Goal: Task Accomplishment & Management: Manage account settings

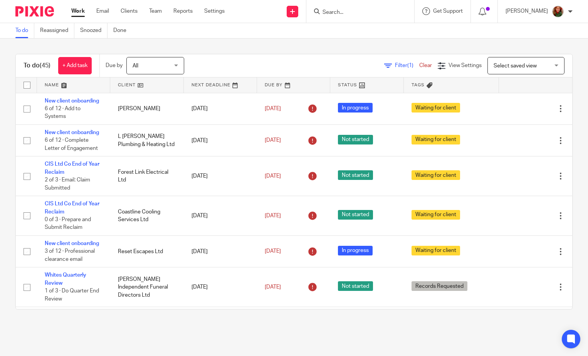
scroll to position [1028, 0]
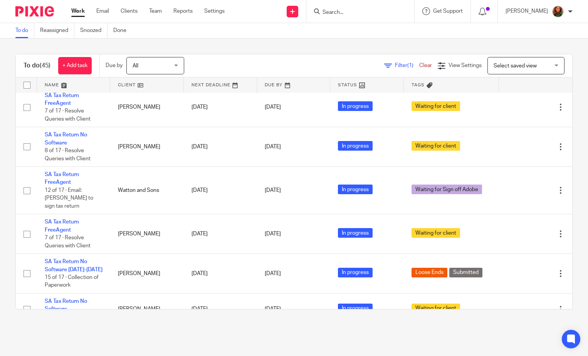
click at [335, 12] on input "Search" at bounding box center [356, 12] width 69 height 7
click at [494, 61] on span "Select saved view" at bounding box center [522, 65] width 56 height 16
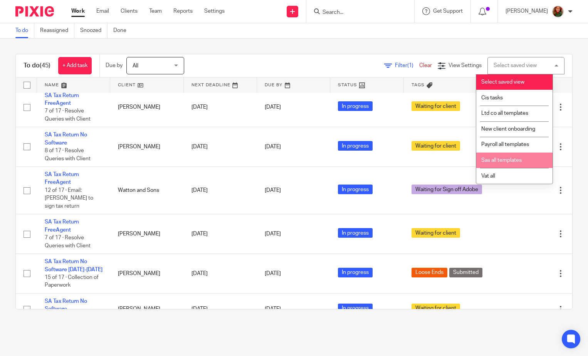
click li "Sas all templates"
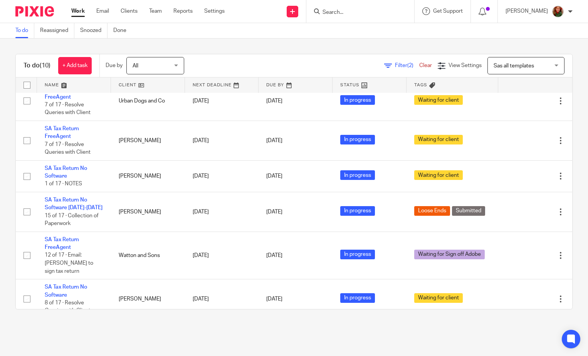
scroll to position [103, 0]
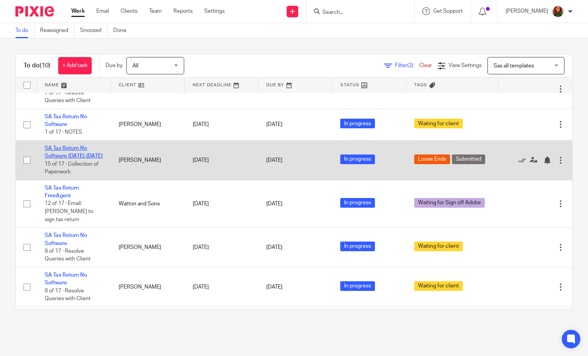
click at [61, 151] on link "SA Tax Return No Software [DATE]-[DATE]" at bounding box center [74, 152] width 58 height 13
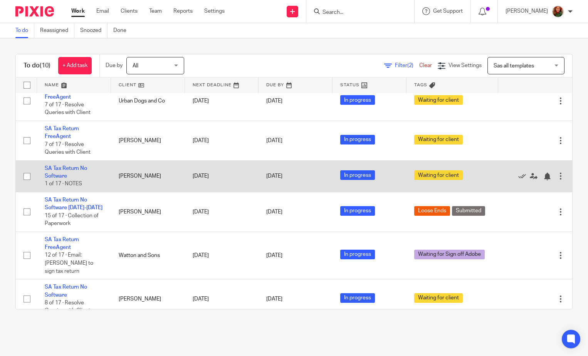
scroll to position [77, 0]
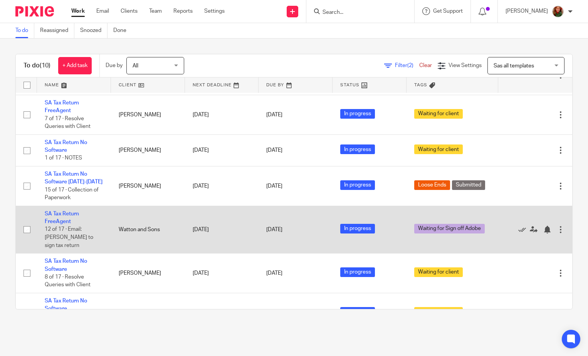
click at [54, 219] on td "SA Tax Return FreeAgent 12 of 17 · Email: Chase to sign tax return" at bounding box center [74, 229] width 74 height 47
click at [55, 217] on td "SA Tax Return FreeAgent 12 of 17 · Email: Chase to sign tax return" at bounding box center [74, 229] width 74 height 47
click at [63, 217] on td "SA Tax Return FreeAgent 12 of 17 · Email: Chase to sign tax return" at bounding box center [74, 229] width 74 height 47
click at [63, 215] on link "SA Tax Return FreeAgent" at bounding box center [62, 217] width 34 height 13
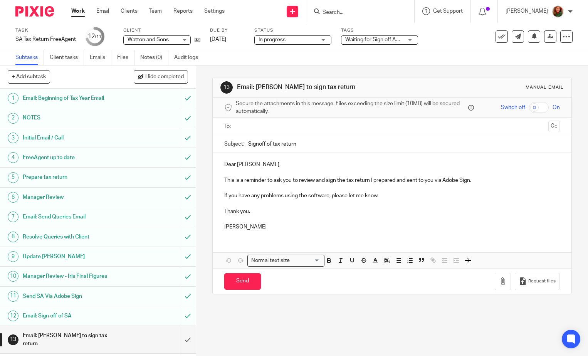
scroll to position [77, 0]
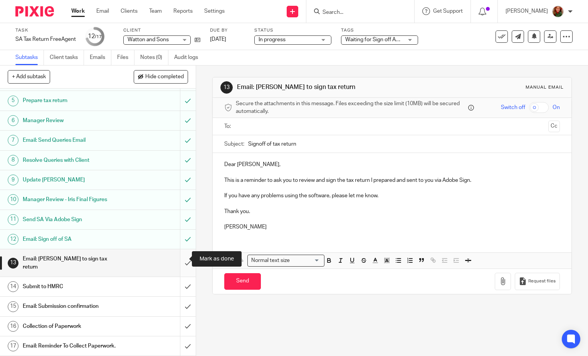
click at [179, 260] on input "submit" at bounding box center [98, 262] width 196 height 27
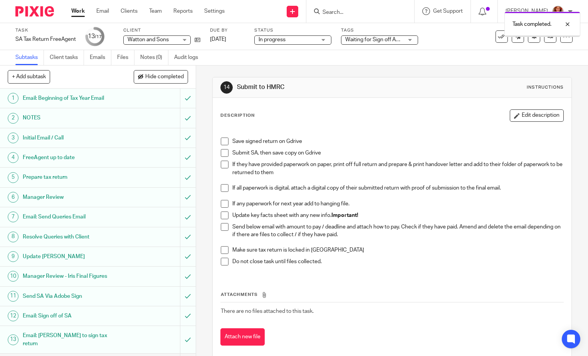
click at [222, 140] on span at bounding box center [225, 142] width 8 height 8
click at [222, 153] on span at bounding box center [225, 153] width 8 height 8
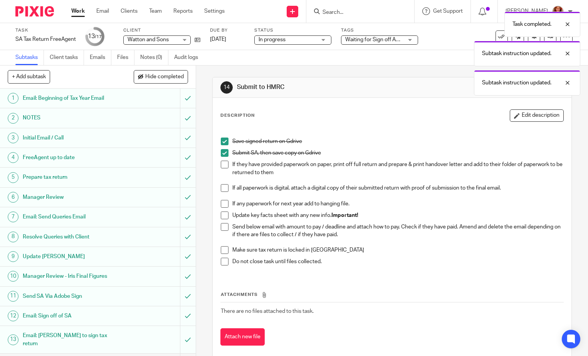
click at [222, 165] on span at bounding box center [225, 165] width 8 height 8
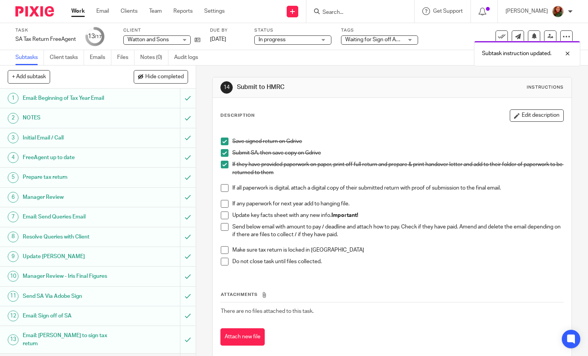
click at [221, 215] on span at bounding box center [225, 216] width 8 height 8
click at [221, 226] on span at bounding box center [225, 227] width 8 height 8
click at [223, 250] on span at bounding box center [225, 250] width 8 height 8
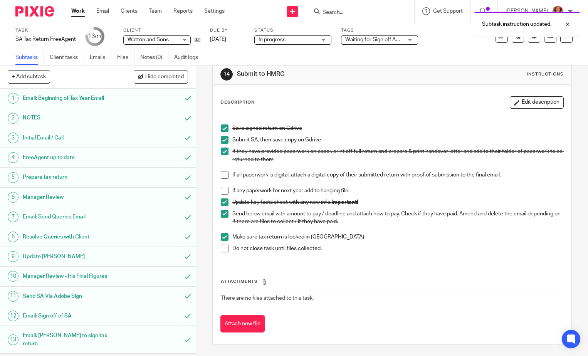
scroll to position [77, 0]
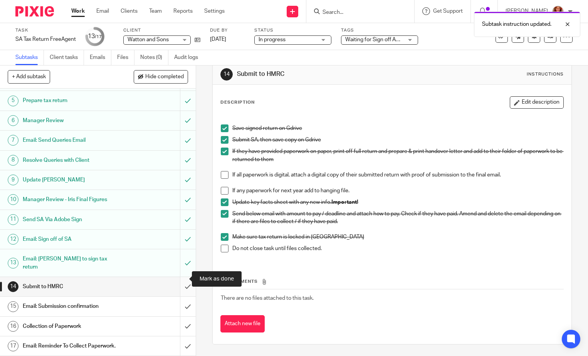
click at [182, 280] on input "submit" at bounding box center [98, 286] width 196 height 19
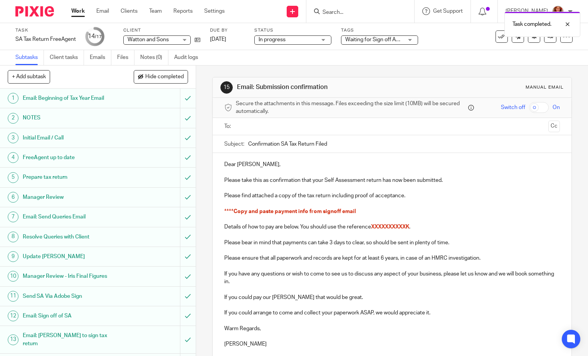
scroll to position [77, 0]
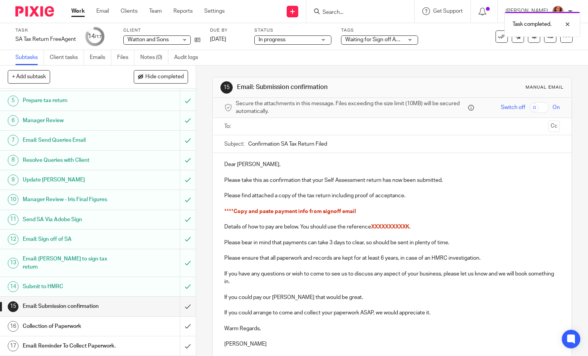
click at [44, 238] on h1 "Email: Sign off of SA" at bounding box center [73, 240] width 100 height 12
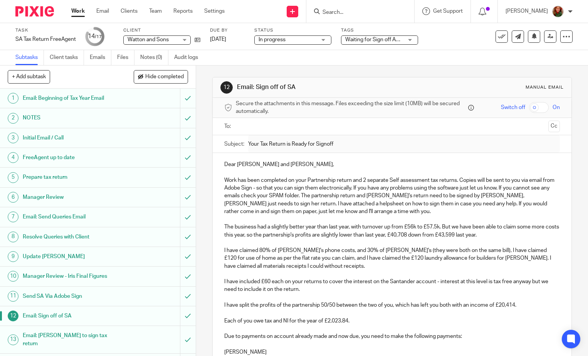
scroll to position [128, 0]
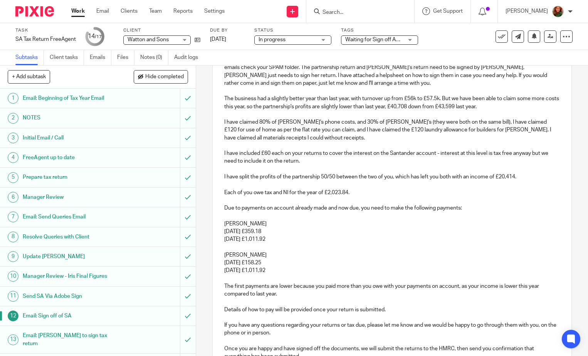
drag, startPoint x: 219, startPoint y: 209, endPoint x: 325, endPoint y: 267, distance: 120.3
click at [325, 267] on div "Dear Dan and Samantha, Work has been completed on your Partnership return and 2…" at bounding box center [392, 242] width 359 height 435
copy div "Due to payments on account already made and now due, you need to make the follo…"
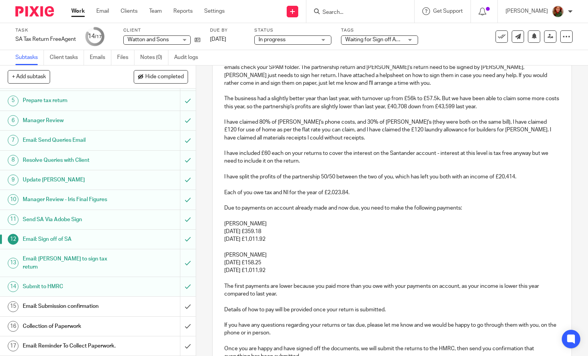
click at [51, 301] on h1 "Email: Submission confirmation" at bounding box center [73, 307] width 100 height 12
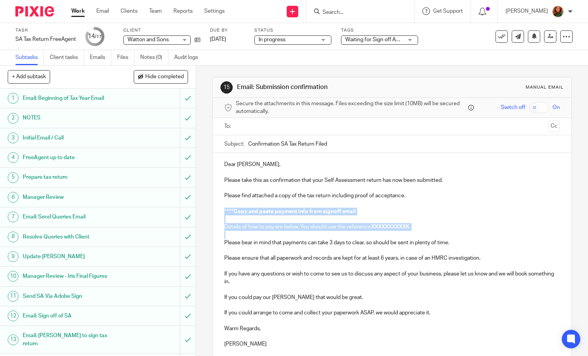
drag, startPoint x: 219, startPoint y: 209, endPoint x: 444, endPoint y: 234, distance: 225.7
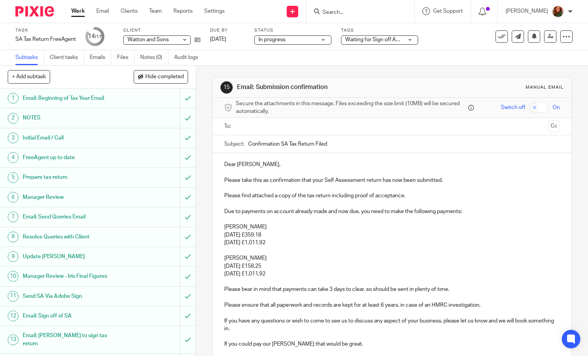
scroll to position [154, 0]
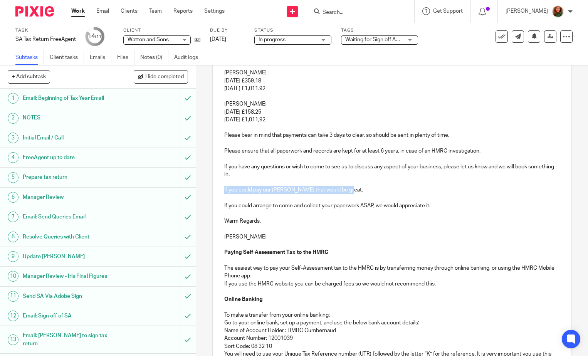
drag, startPoint x: 357, startPoint y: 189, endPoint x: 213, endPoint y: 189, distance: 144.2
click at [213, 189] on div "Dear [PERSON_NAME], Please take this as confirmation that your Self Assessment …" at bounding box center [392, 256] width 359 height 514
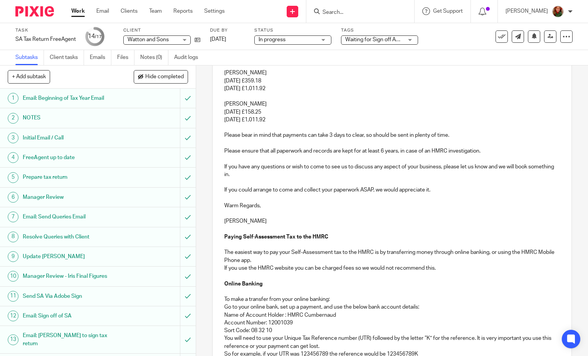
drag, startPoint x: 234, startPoint y: 221, endPoint x: 274, endPoint y: 221, distance: 39.7
click at [274, 221] on p "[PERSON_NAME]" at bounding box center [392, 221] width 336 height 8
click at [371, 196] on p at bounding box center [392, 198] width 336 height 8
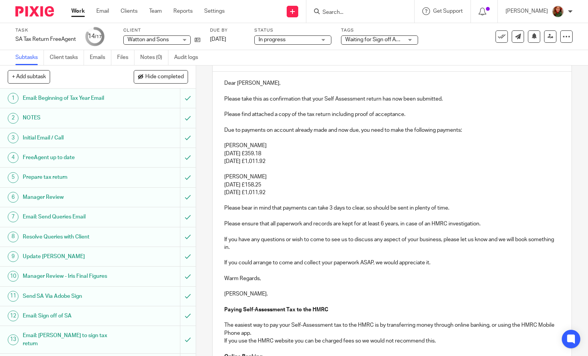
scroll to position [30, 0]
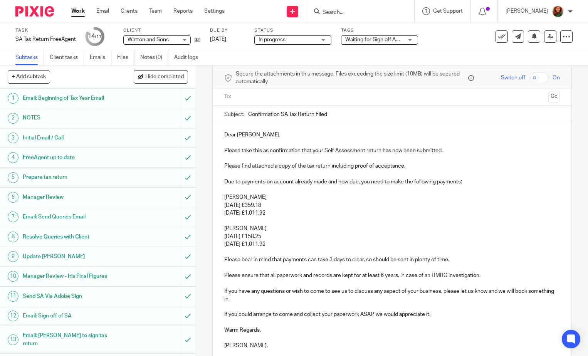
click at [303, 96] on input "text" at bounding box center [392, 97] width 306 height 9
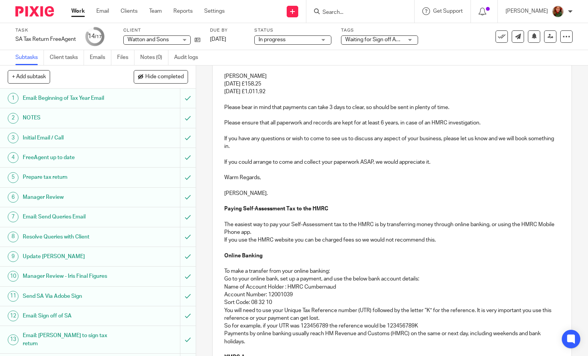
scroll to position [364, 0]
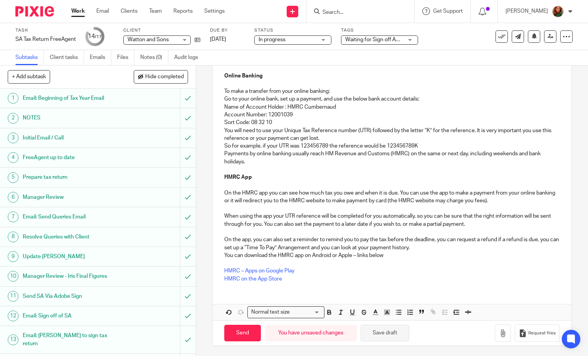
click at [391, 337] on button "Save draft" at bounding box center [385, 333] width 49 height 17
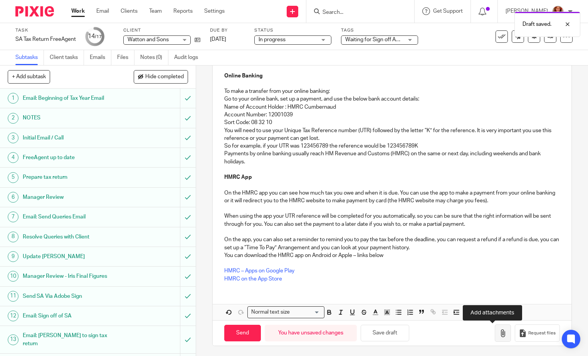
click at [499, 334] on icon "button" at bounding box center [503, 334] width 8 height 8
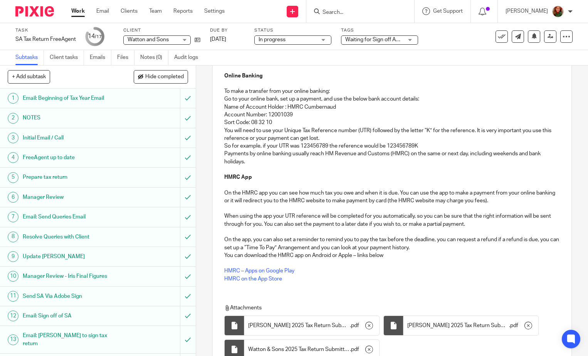
scroll to position [433, 0]
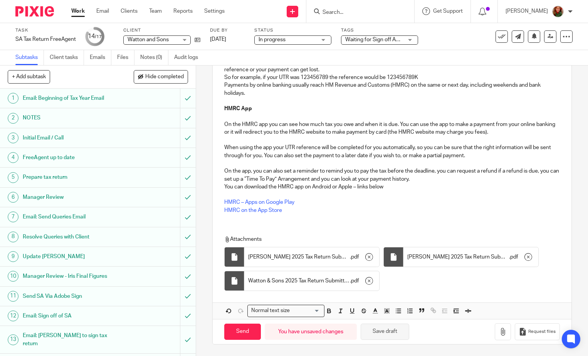
click at [382, 334] on button "Save draft" at bounding box center [385, 332] width 49 height 17
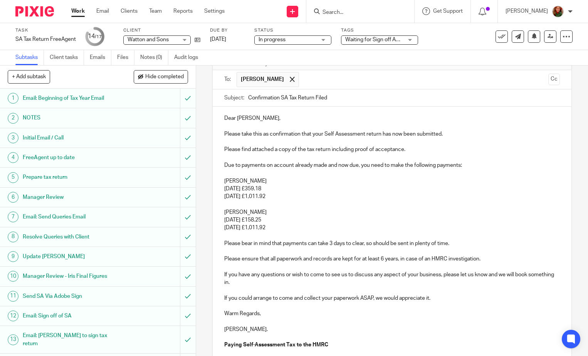
scroll to position [0, 0]
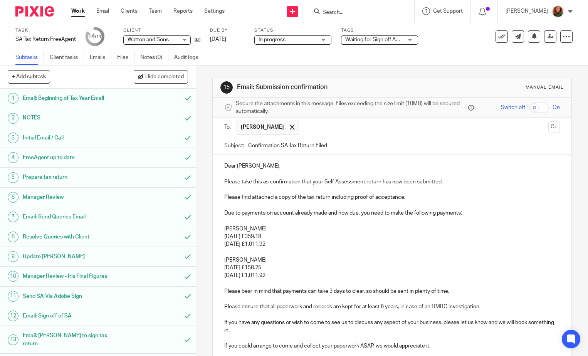
click at [395, 40] on span "Waiting for Sign off Adobe" at bounding box center [376, 39] width 63 height 5
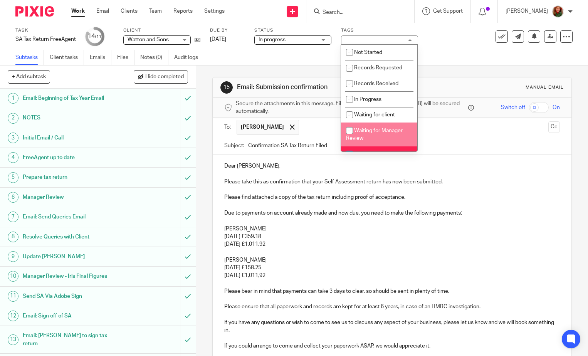
scroll to position [103, 0]
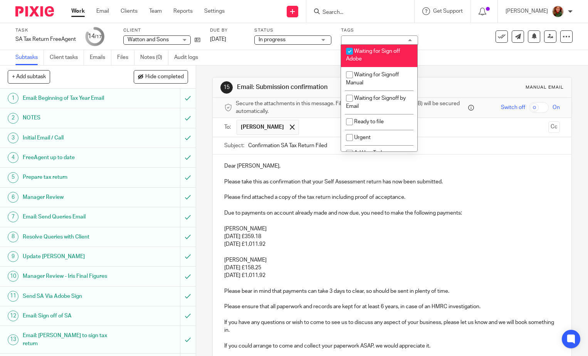
click at [366, 56] on li "Waiting for Sign off Adobe" at bounding box center [379, 56] width 76 height 24
checkbox input "false"
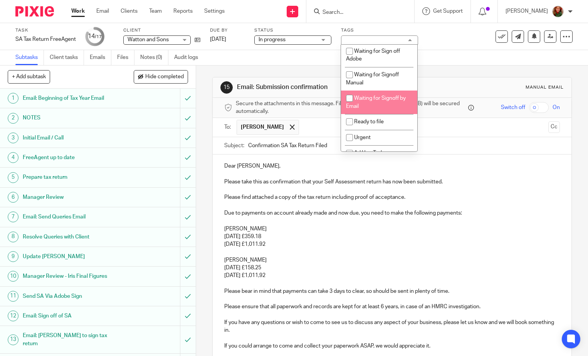
scroll to position [207, 0]
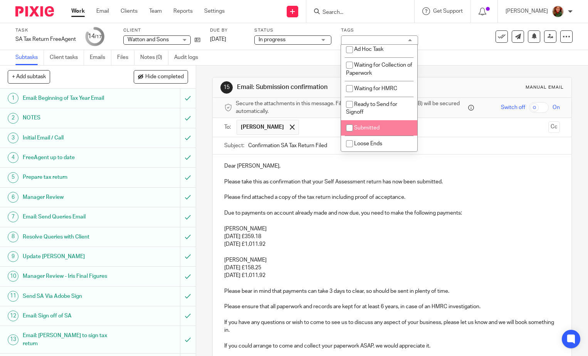
click at [377, 131] on li "Submitted" at bounding box center [379, 128] width 76 height 16
checkbox input "true"
click at [456, 64] on div "Subtasks Client tasks Emails Files Notes (0) Audit logs" at bounding box center [294, 57] width 588 height 15
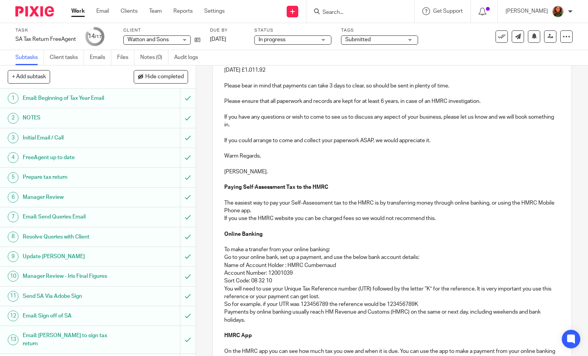
scroll to position [26, 0]
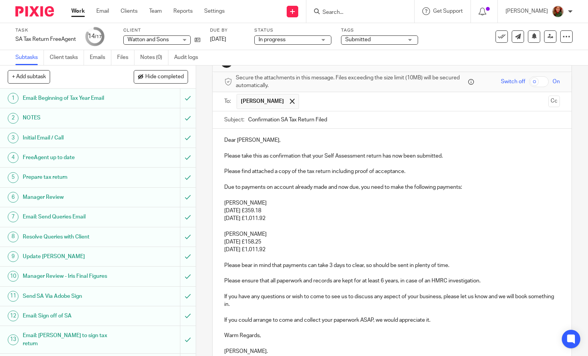
click at [313, 118] on input "Confirmation SA Tax Return Filed" at bounding box center [404, 119] width 312 height 17
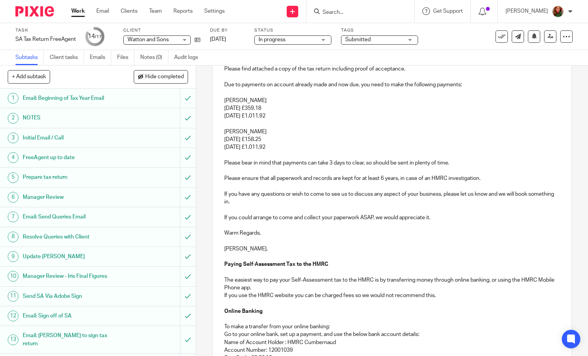
scroll to position [154, 0]
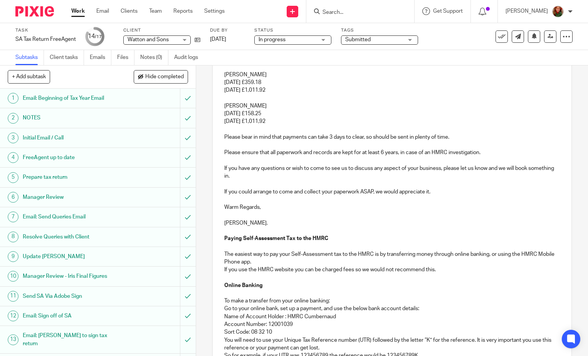
type input "Confirmation SA Tax Returns Filed"
click at [438, 191] on p "If you could arrange to come and collect your paperwork ASAP, we would apprecia…" at bounding box center [392, 192] width 336 height 8
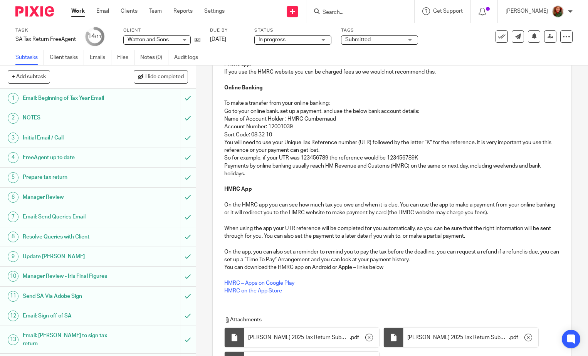
scroll to position [441, 0]
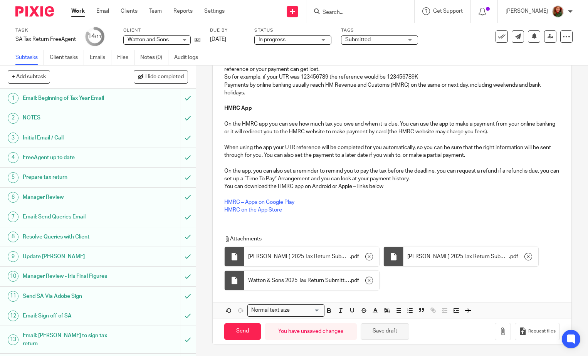
click at [393, 336] on button "Save draft" at bounding box center [385, 331] width 49 height 17
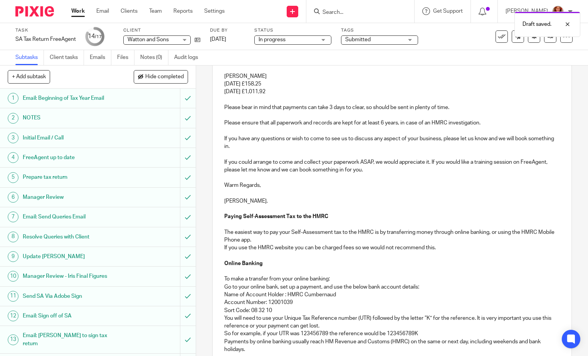
scroll to position [158, 0]
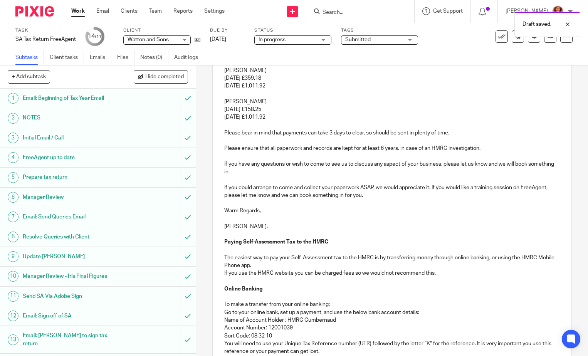
click at [263, 180] on p at bounding box center [392, 180] width 336 height 8
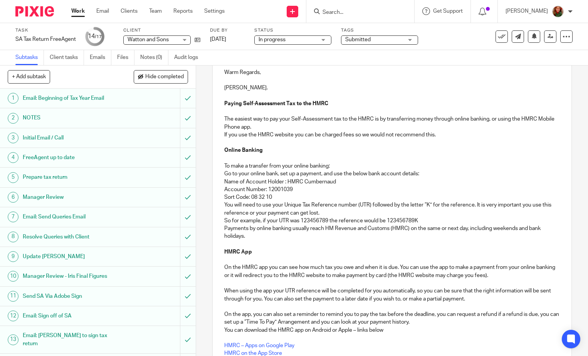
scroll to position [456, 0]
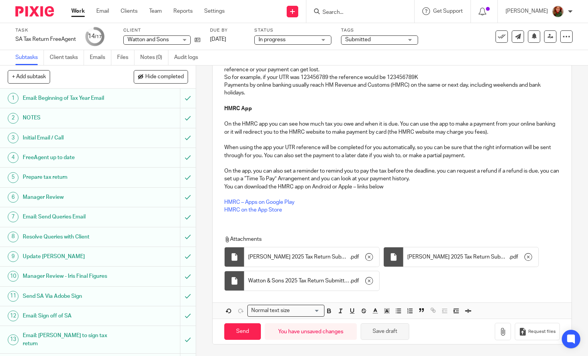
click at [394, 339] on button "Save draft" at bounding box center [385, 331] width 49 height 17
click at [237, 335] on input "Send" at bounding box center [242, 331] width 37 height 17
type input "Sent"
click at [402, 42] on span "Submitted" at bounding box center [374, 40] width 58 height 8
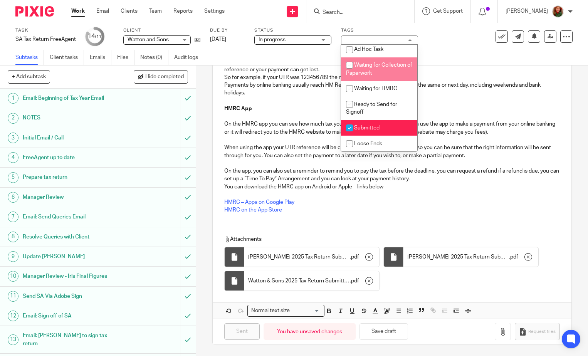
click at [372, 68] on li "Waiting for Collection of Paperwork" at bounding box center [379, 69] width 76 height 24
checkbox input "true"
click at [441, 57] on div "Subtasks Client tasks Emails Files Notes (0) Audit logs" at bounding box center [294, 57] width 588 height 15
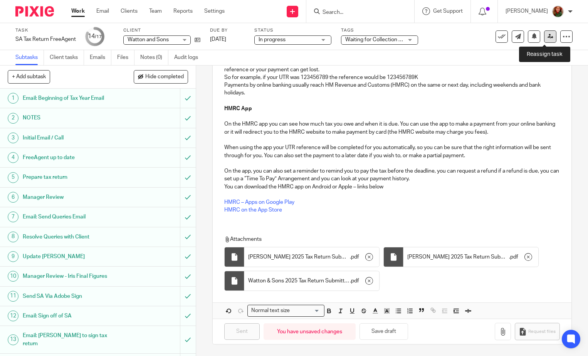
click at [548, 39] on icon at bounding box center [551, 37] width 6 height 6
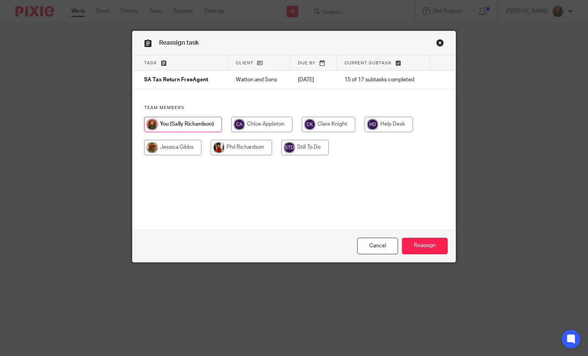
click at [288, 148] on input "radio" at bounding box center [304, 147] width 47 height 15
radio input "true"
click at [428, 246] on input "Reassign" at bounding box center [425, 246] width 46 height 17
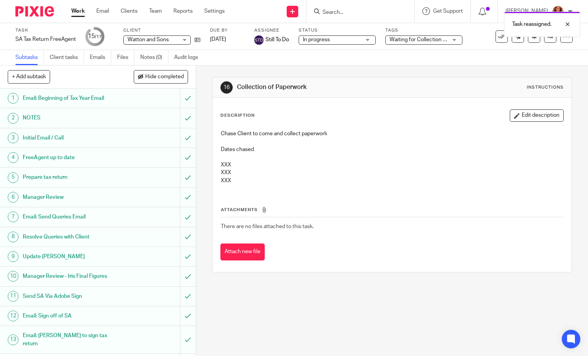
click at [75, 14] on link "Work" at bounding box center [77, 11] width 13 height 8
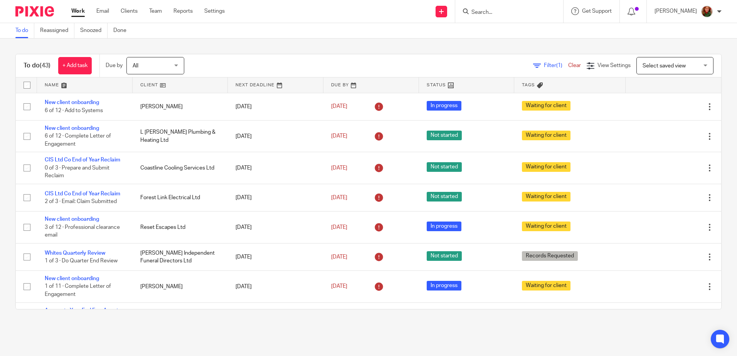
click at [588, 62] on span "Select saved view" at bounding box center [671, 65] width 56 height 16
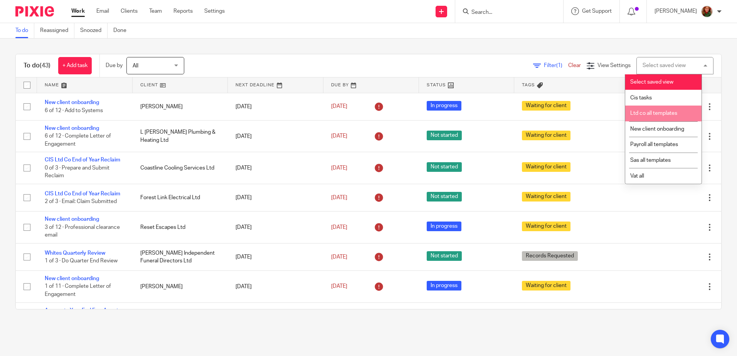
click at [588, 113] on span "Ltd co all templates" at bounding box center [653, 113] width 47 height 5
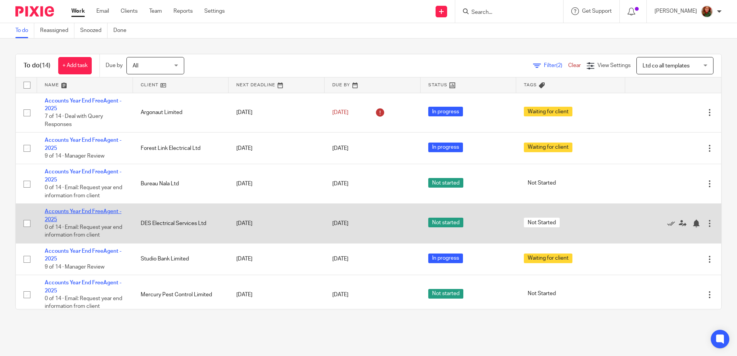
click at [60, 210] on link "Accounts Year End FreeAgent - 2025" at bounding box center [83, 215] width 77 height 13
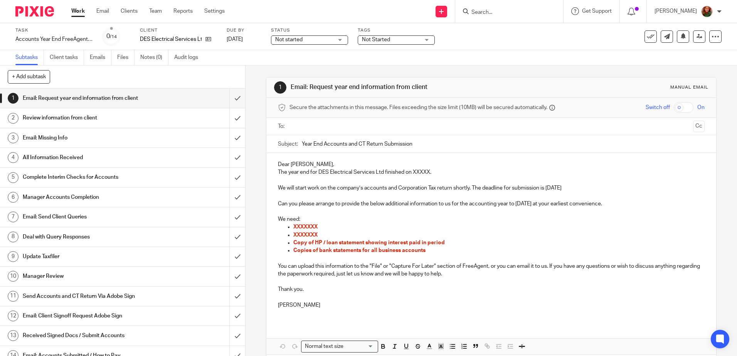
click at [62, 219] on h1 "Email: Send Client Queries" at bounding box center [89, 217] width 133 height 12
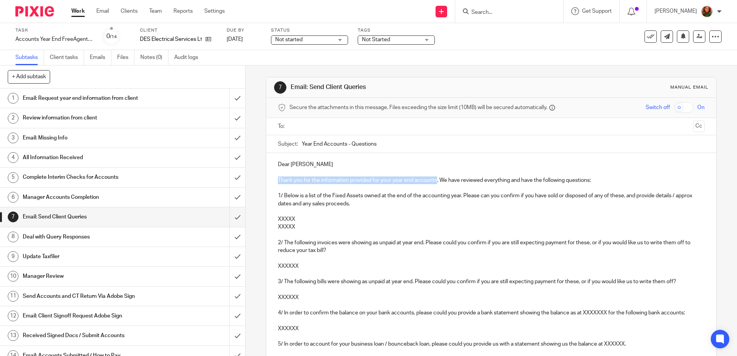
drag, startPoint x: 276, startPoint y: 179, endPoint x: 436, endPoint y: 184, distance: 159.7
click at [436, 184] on p "Thank you for the information provided for your year end accounts. We have revi…" at bounding box center [491, 181] width 426 height 8
click at [300, 211] on p at bounding box center [491, 212] width 426 height 8
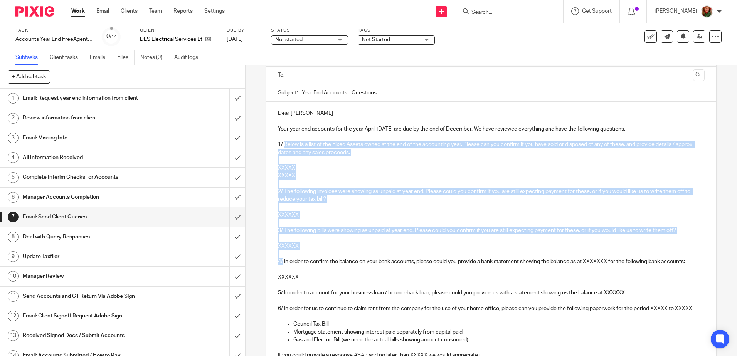
drag, startPoint x: 282, startPoint y: 143, endPoint x: 281, endPoint y: 258, distance: 115.7
click at [281, 258] on div "Dear Dean Your year end accounts for the year April 24 - March 25 are due by th…" at bounding box center [491, 257] width 450 height 310
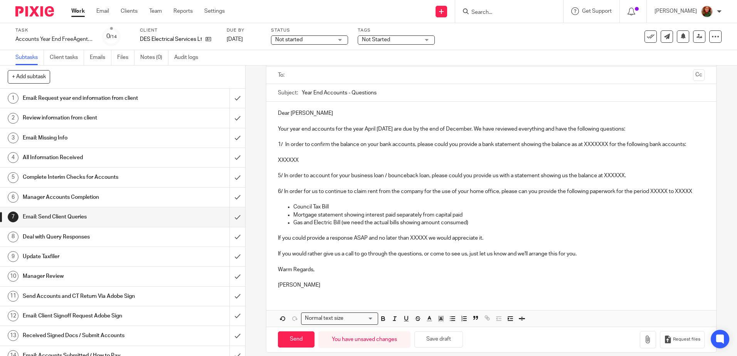
click at [379, 145] on p "1/ In order to confirm the balance on your bank accounts, please could you prov…" at bounding box center [491, 145] width 426 height 8
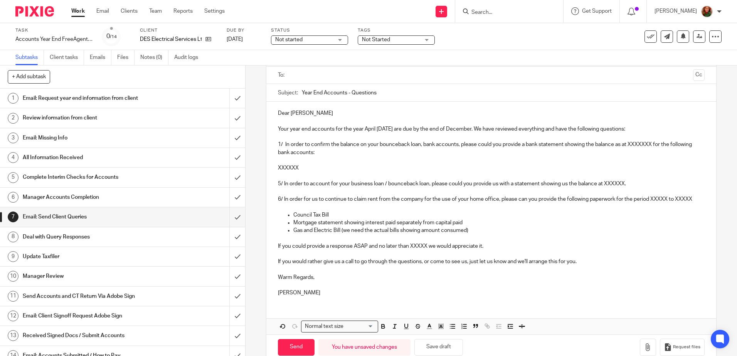
click at [396, 145] on p "1/ In order to confirm the balance on your bounceback loan, bank accounts, plea…" at bounding box center [491, 149] width 426 height 16
drag, startPoint x: 424, startPoint y: 145, endPoint x: 463, endPoint y: 145, distance: 39.3
click at [463, 145] on p "1/ In order to confirm the balance on your bounce back loan, bank accounts, ple…" at bounding box center [491, 149] width 426 height 16
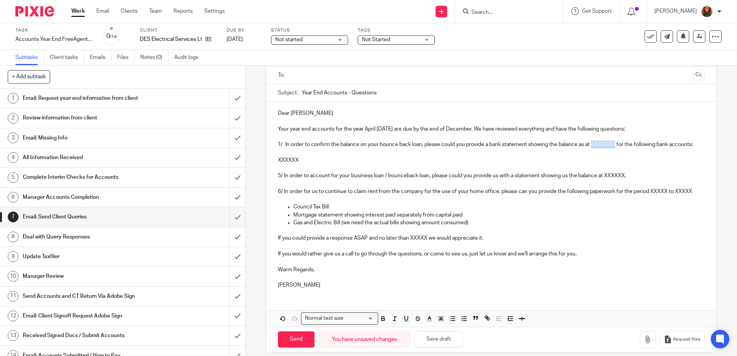
drag, startPoint x: 595, startPoint y: 145, endPoint x: 617, endPoint y: 145, distance: 22.0
click at [617, 145] on p "1/ In order to confirm the balance on your bounce back loan, please could you p…" at bounding box center [491, 145] width 426 height 8
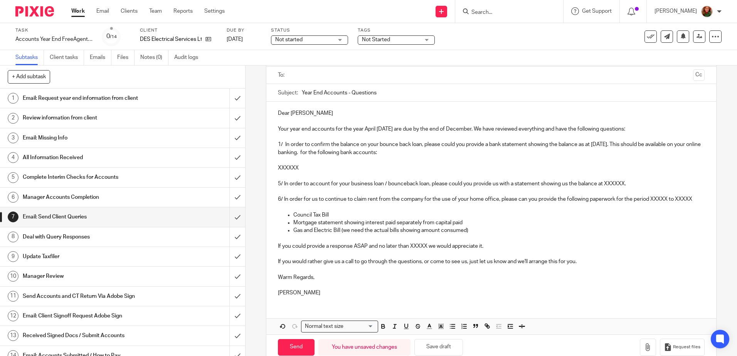
drag, startPoint x: 333, startPoint y: 152, endPoint x: 423, endPoint y: 154, distance: 89.9
click at [423, 154] on p "1/ In order to confirm the balance on your bounce back loan, please could you p…" at bounding box center [491, 149] width 426 height 16
click at [490, 128] on p "Your year end accounts for the year April 24 - March 25 are due by the end of D…" at bounding box center [491, 129] width 426 height 8
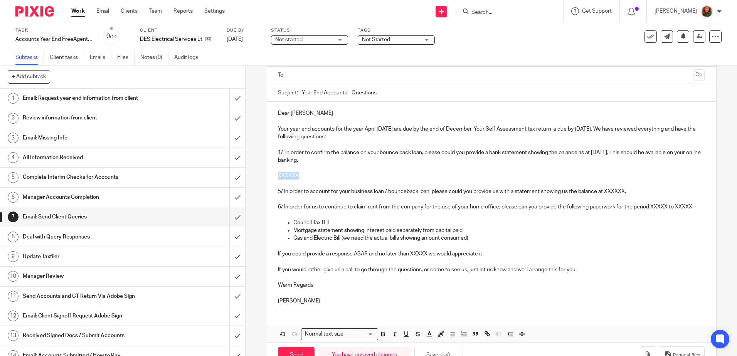
drag, startPoint x: 319, startPoint y: 175, endPoint x: 265, endPoint y: 175, distance: 53.6
click at [266, 175] on div "Dear Dean Your year end accounts for the year April 24 - March 25 are due by th…" at bounding box center [491, 206] width 450 height 209
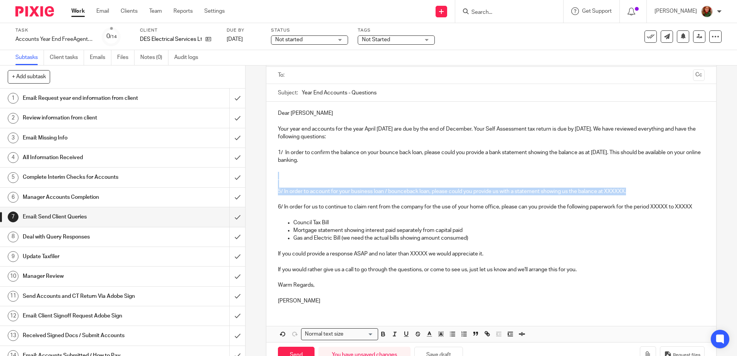
drag, startPoint x: 647, startPoint y: 191, endPoint x: 258, endPoint y: 179, distance: 389.2
click at [258, 179] on div "7 Email: Send Client Queries Manual email Secure the attachments in this messag…" at bounding box center [492, 211] width 492 height 291
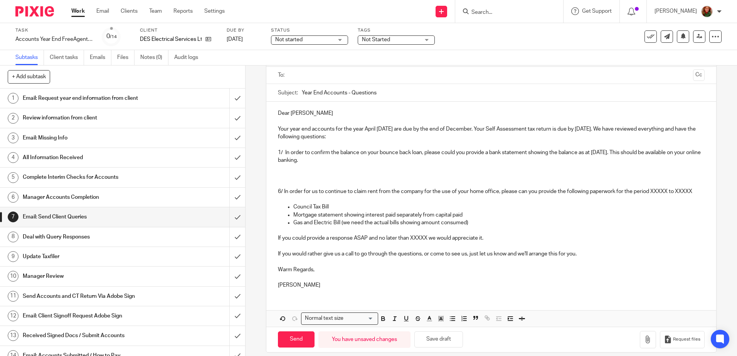
scroll to position [0, 0]
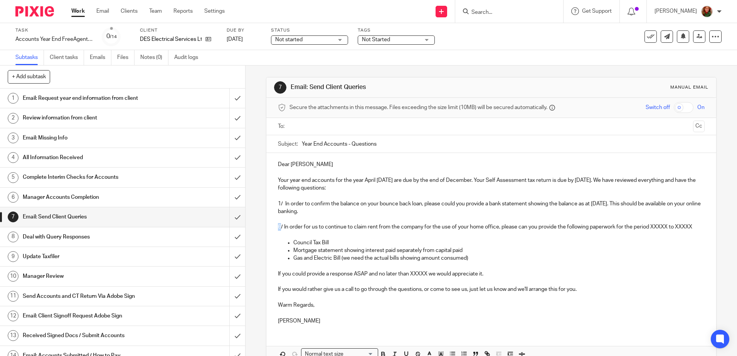
click at [278, 227] on p "6/ In order for us to continue to claim rent from the company for the use of yo…" at bounding box center [491, 227] width 426 height 8
drag, startPoint x: 651, startPoint y: 229, endPoint x: 667, endPoint y: 229, distance: 16.2
click at [667, 229] on p "2/ In order for us to continue to claim rent from the company for the use of yo…" at bounding box center [491, 227] width 426 height 8
drag, startPoint x: 275, startPoint y: 237, endPoint x: 294, endPoint y: 237, distance: 18.9
click at [294, 237] on div "Dear Dean Your year end accounts for the year April 24 - March 25 are due by th…" at bounding box center [491, 242] width 450 height 178
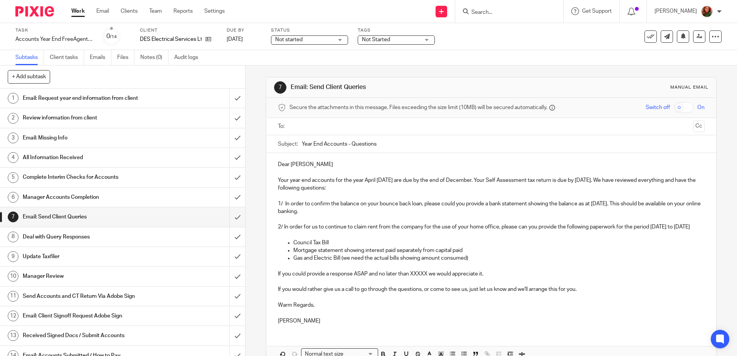
click at [481, 262] on p "Gas and Electric Bill (we need the actual bills showing amount consumed)" at bounding box center [498, 258] width 411 height 8
drag, startPoint x: 339, startPoint y: 249, endPoint x: 293, endPoint y: 249, distance: 46.3
click at [293, 247] on p "Council Tax Bill" at bounding box center [498, 243] width 411 height 8
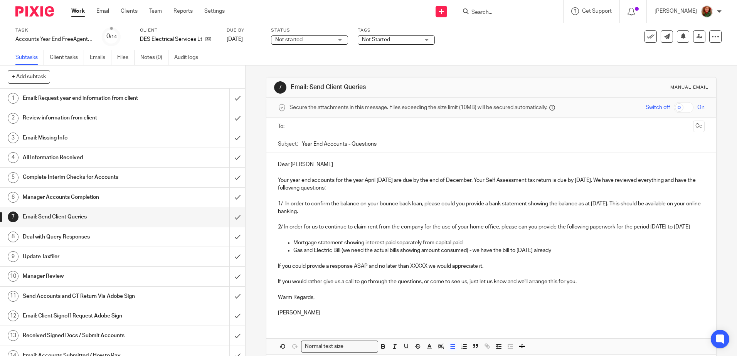
click at [559, 254] on p "Gas and Electric Bill (we need the actual bills showing amount consumed) - we h…" at bounding box center [498, 251] width 411 height 8
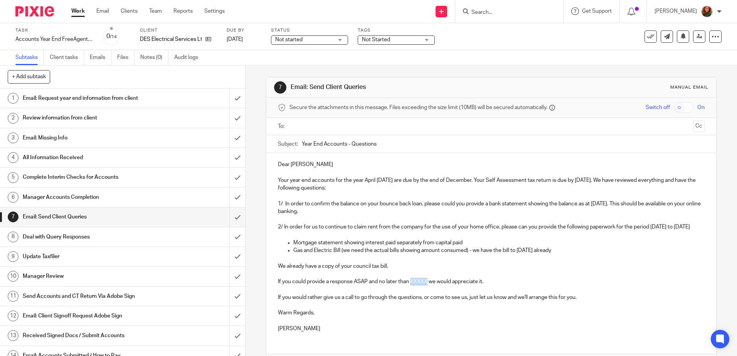
drag, startPoint x: 410, startPoint y: 290, endPoint x: 426, endPoint y: 290, distance: 16.6
click at [426, 286] on p "If you could provide a response ASAP and no later than XXXXX we would appreciat…" at bounding box center [491, 282] width 426 height 8
click at [381, 286] on p "If you could provide a response ASAP and no later than we would appreciate it." at bounding box center [491, 282] width 426 height 8
click at [409, 286] on p "If you could provide a response ASAP and no later than we would appreciate it." at bounding box center [491, 282] width 426 height 8
click at [516, 309] on p at bounding box center [491, 305] width 426 height 8
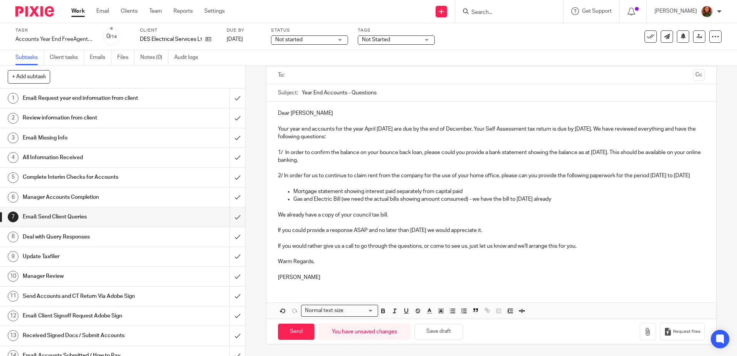
scroll to position [59, 0]
click at [570, 202] on p "Gas and Electric Bill (we need the actual bills showing amount consumed) - we h…" at bounding box center [498, 199] width 411 height 8
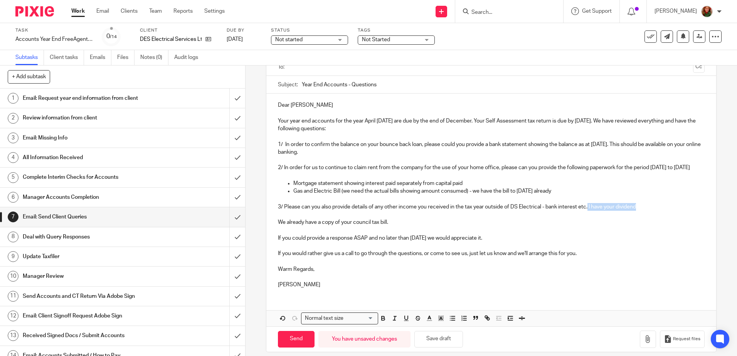
drag, startPoint x: 587, startPoint y: 215, endPoint x: 650, endPoint y: 215, distance: 63.2
click at [650, 211] on p "3/ Please can you also provide details of any other income you received in the …" at bounding box center [491, 207] width 426 height 8
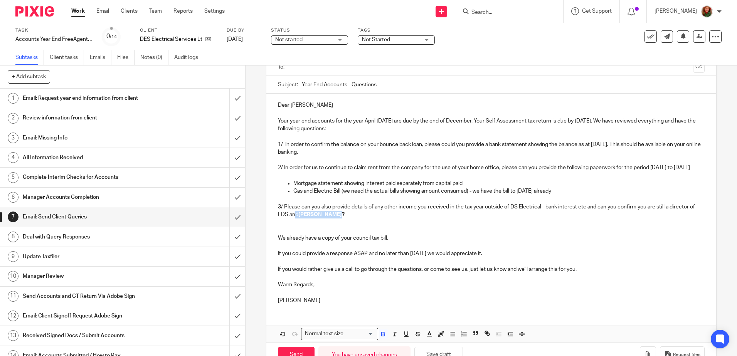
drag, startPoint x: 299, startPoint y: 220, endPoint x: 355, endPoint y: 223, distance: 55.6
click at [355, 219] on p "3/ Please can you also provide details of any other income you received in the …" at bounding box center [491, 211] width 426 height 16
click at [382, 336] on icon "button" at bounding box center [383, 335] width 3 height 2
click at [351, 219] on p "3/ Please can you also provide details of any other income you received in the …" at bounding box center [491, 211] width 426 height 16
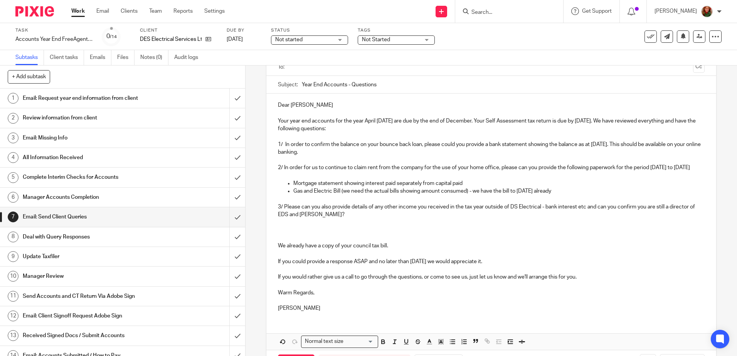
click at [352, 219] on p "3/ Please can you also provide details of any other income you received in the …" at bounding box center [491, 211] width 426 height 16
click at [282, 234] on p at bounding box center [491, 230] width 426 height 8
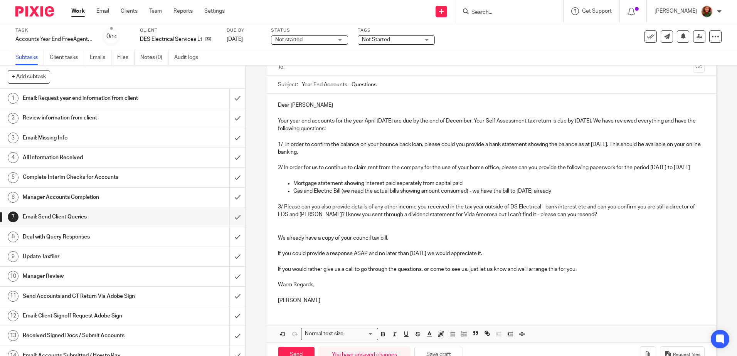
drag, startPoint x: 391, startPoint y: 245, endPoint x: 258, endPoint y: 250, distance: 132.7
click at [258, 250] on div "7 Email: Send Client Queries Manual email Secure the attachments in this messag…" at bounding box center [492, 211] width 492 height 291
click at [566, 195] on p "Gas and Electric Bill (we need the actual bills showing amount consumed) - we h…" at bounding box center [498, 191] width 411 height 8
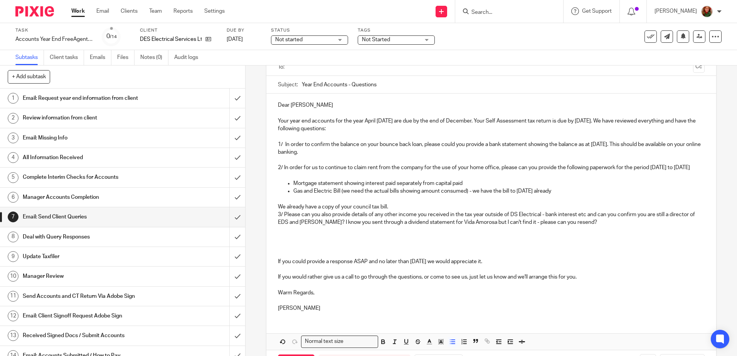
click at [391, 211] on p "We already have a copy of your council tax bill." at bounding box center [491, 207] width 426 height 8
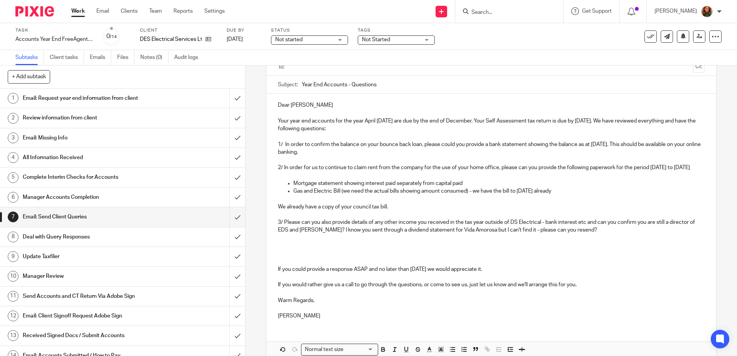
click at [303, 250] on p at bounding box center [491, 246] width 426 height 8
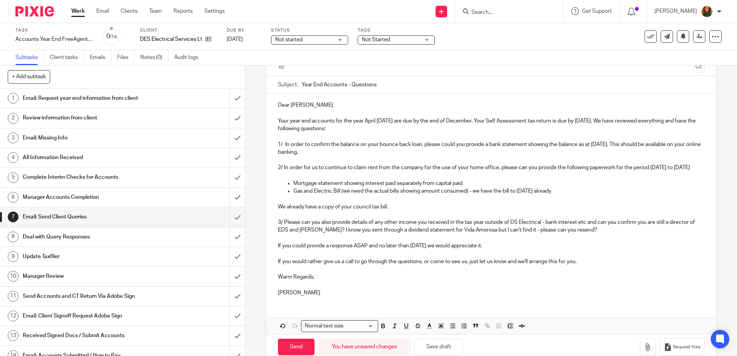
scroll to position [0, 0]
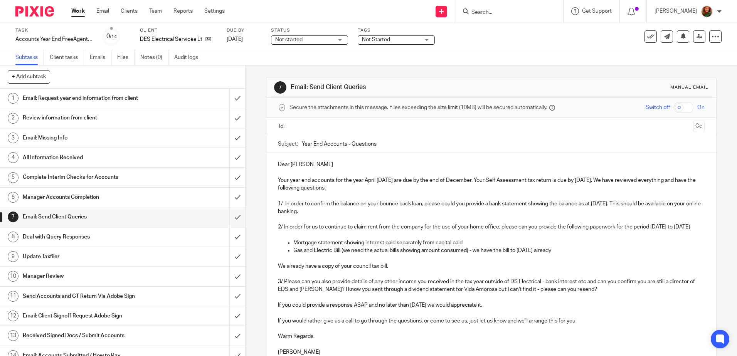
click at [328, 125] on input "text" at bounding box center [490, 126] width 397 height 9
click at [400, 40] on span "Not Started" at bounding box center [391, 40] width 58 height 8
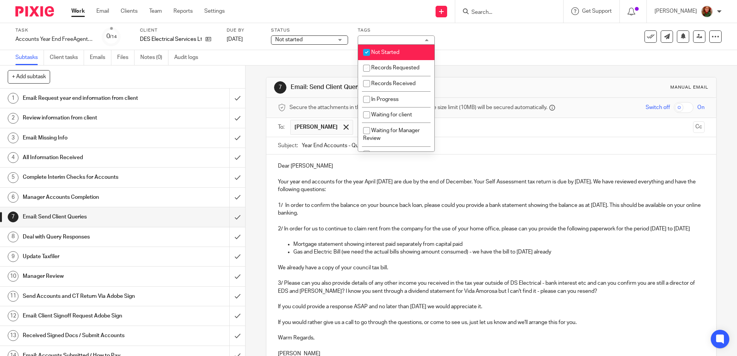
click at [390, 47] on li "Not Started" at bounding box center [396, 53] width 76 height 16
checkbox input "false"
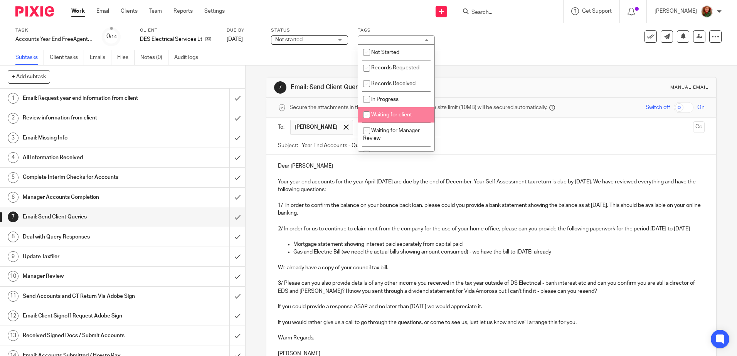
click at [395, 116] on span "Waiting for client" at bounding box center [391, 114] width 41 height 5
checkbox input "true"
click at [489, 130] on input "text" at bounding box center [523, 127] width 333 height 15
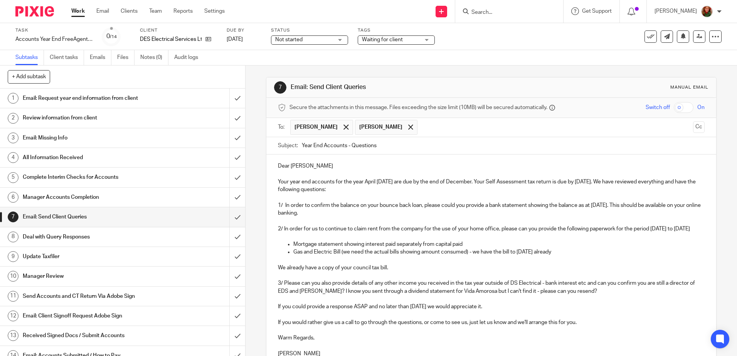
click at [492, 248] on p "Mortgage statement showing interest paid separately from capital paid" at bounding box center [498, 245] width 411 height 8
click at [406, 124] on div at bounding box center [410, 127] width 9 height 12
click at [394, 196] on p at bounding box center [491, 198] width 426 height 8
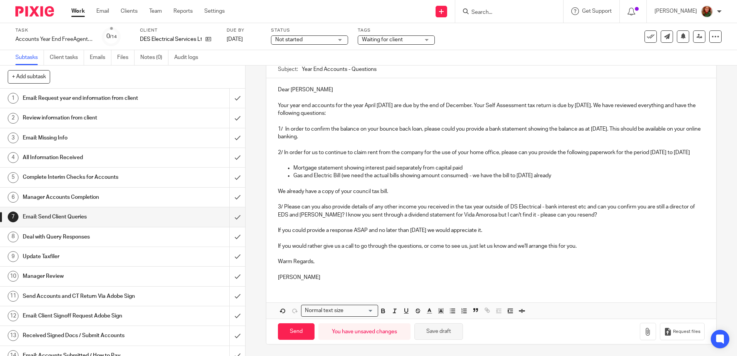
click at [436, 333] on button "Save draft" at bounding box center [438, 331] width 49 height 17
click at [229, 101] on input "submit" at bounding box center [122, 98] width 245 height 19
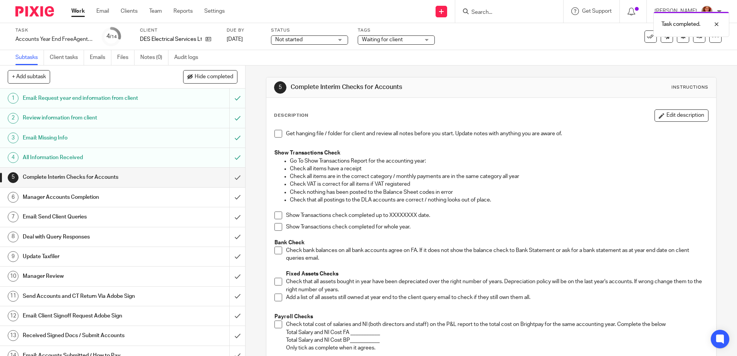
click at [279, 213] on span at bounding box center [278, 216] width 8 height 8
click at [278, 218] on span at bounding box center [278, 216] width 8 height 8
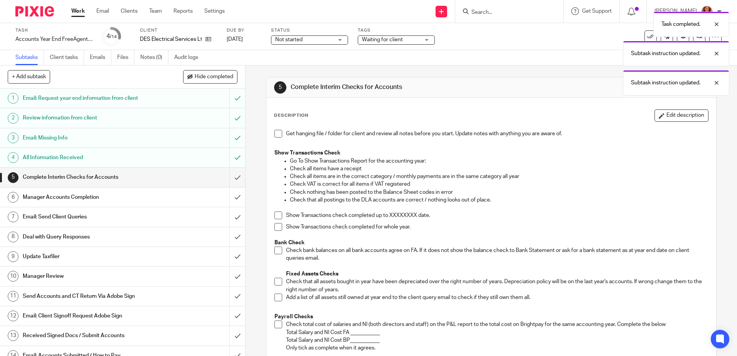
click at [276, 230] on span at bounding box center [278, 227] width 8 height 8
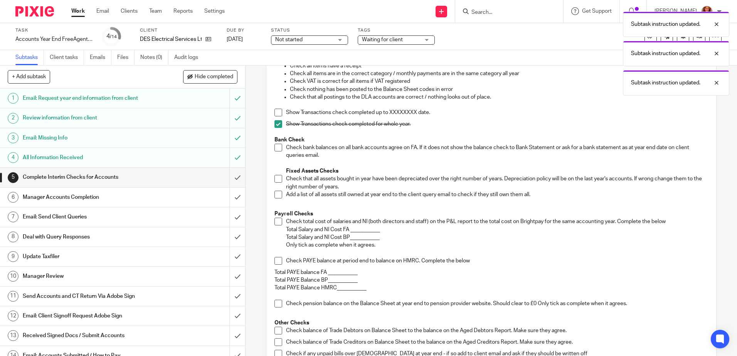
click at [275, 148] on span at bounding box center [278, 148] width 8 height 8
click at [276, 182] on span at bounding box center [278, 179] width 8 height 8
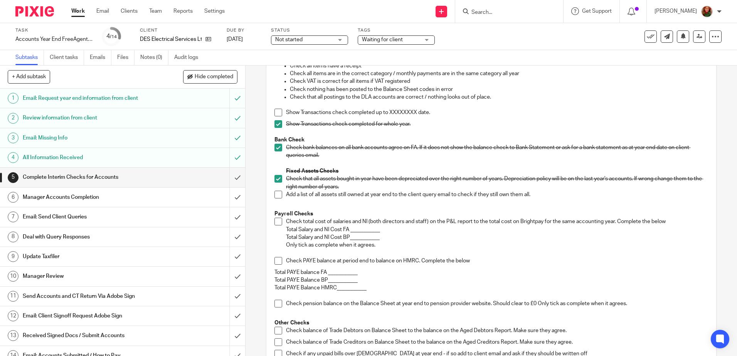
click at [274, 223] on span at bounding box center [278, 222] width 8 height 8
click at [274, 263] on span at bounding box center [278, 261] width 8 height 8
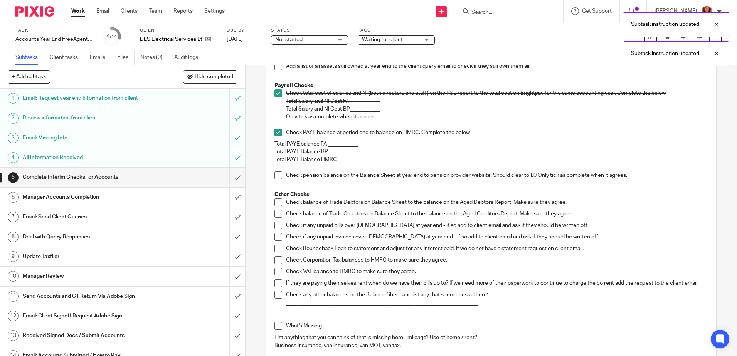
scroll to position [257, 0]
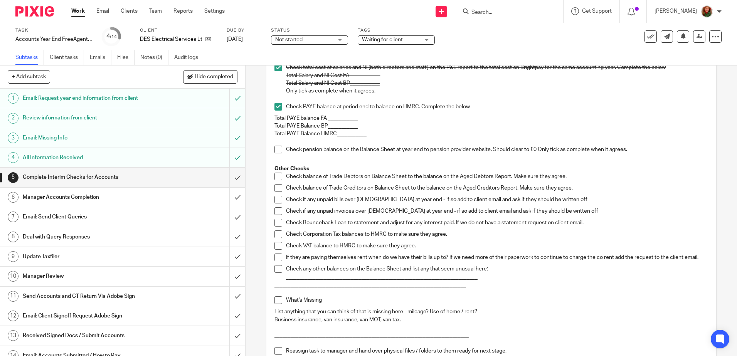
click at [276, 200] on span at bounding box center [278, 200] width 8 height 8
click at [275, 212] on span at bounding box center [278, 211] width 8 height 8
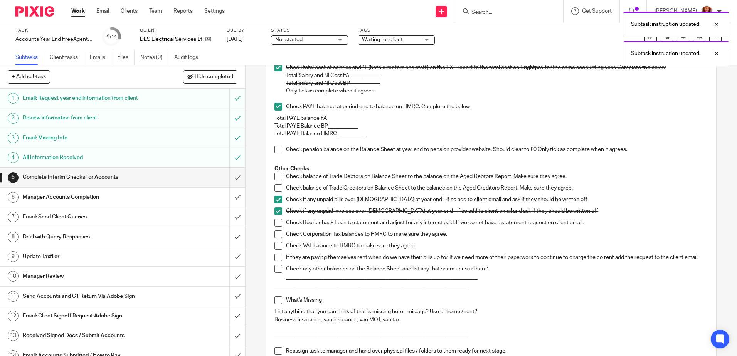
click at [275, 223] on span at bounding box center [278, 223] width 8 height 8
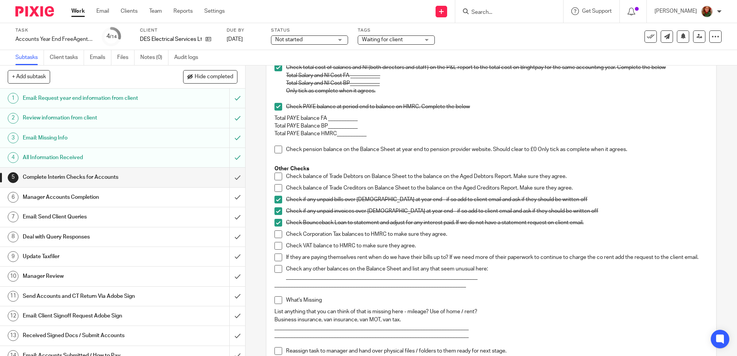
click at [277, 246] on span at bounding box center [278, 246] width 8 height 8
click at [275, 236] on span at bounding box center [278, 235] width 8 height 8
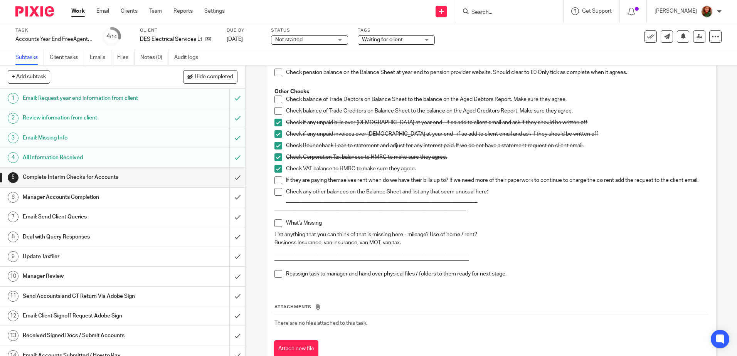
scroll to position [360, 0]
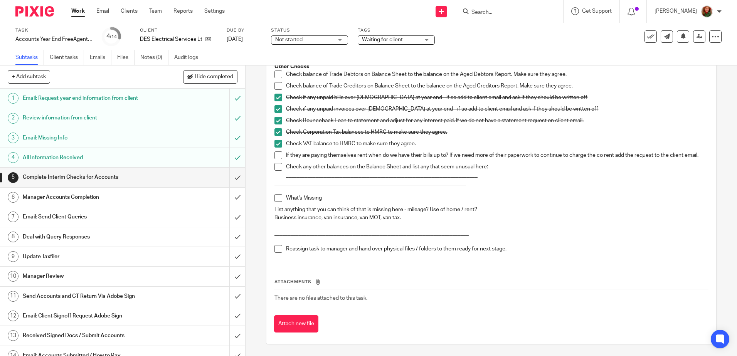
click at [278, 157] on span at bounding box center [278, 156] width 8 height 8
click at [275, 168] on span at bounding box center [278, 167] width 8 height 8
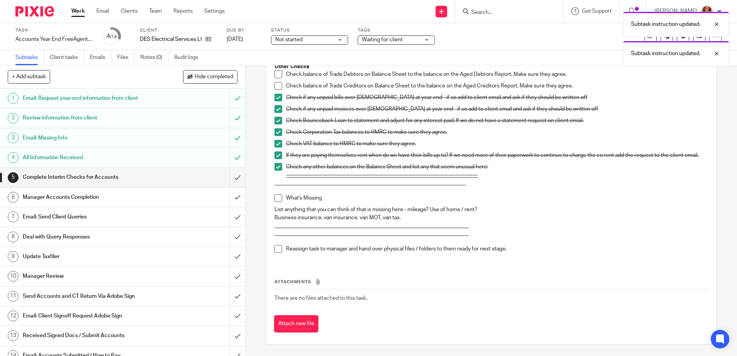
click at [275, 202] on span at bounding box center [278, 198] width 8 height 8
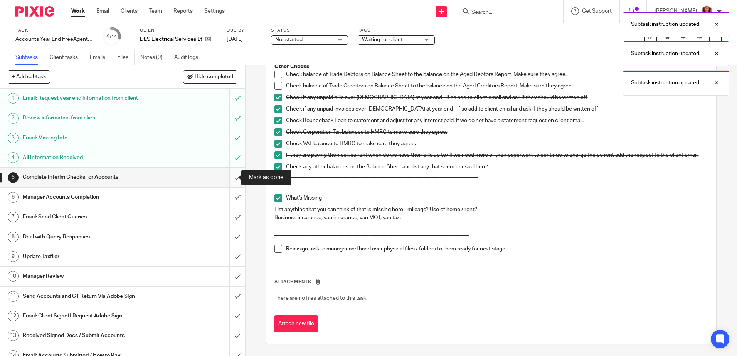
click at [227, 178] on input "submit" at bounding box center [122, 177] width 245 height 19
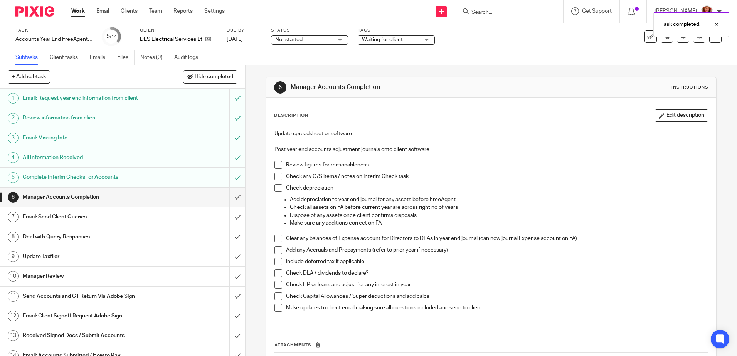
click at [275, 165] on span at bounding box center [278, 165] width 8 height 8
click at [276, 178] on span at bounding box center [278, 177] width 8 height 8
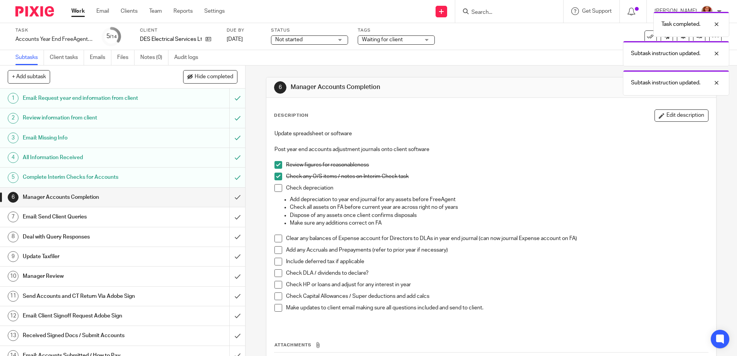
click at [275, 190] on span at bounding box center [278, 188] width 8 height 8
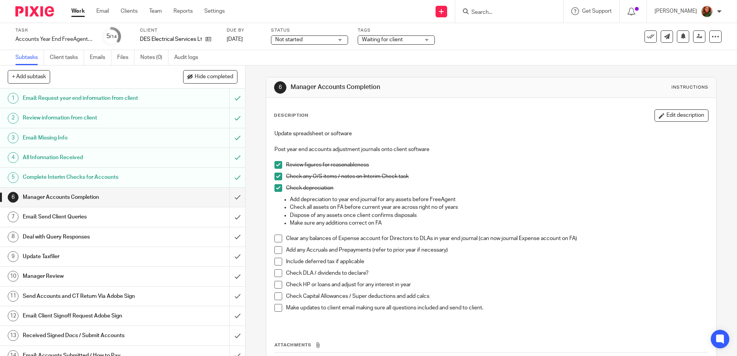
click at [275, 241] on span at bounding box center [278, 239] width 8 height 8
click at [275, 251] on span at bounding box center [278, 250] width 8 height 8
click at [226, 200] on input "submit" at bounding box center [122, 197] width 245 height 19
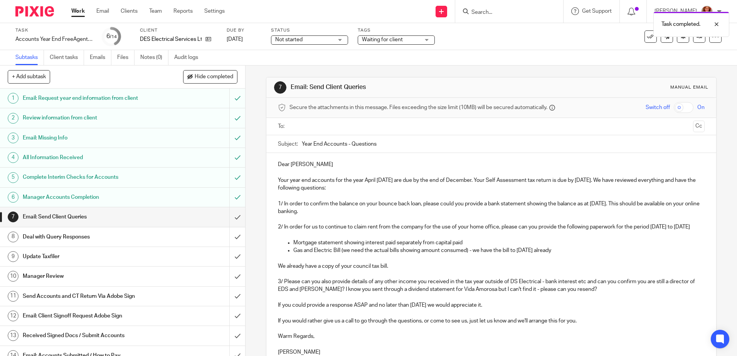
scroll to position [83, 0]
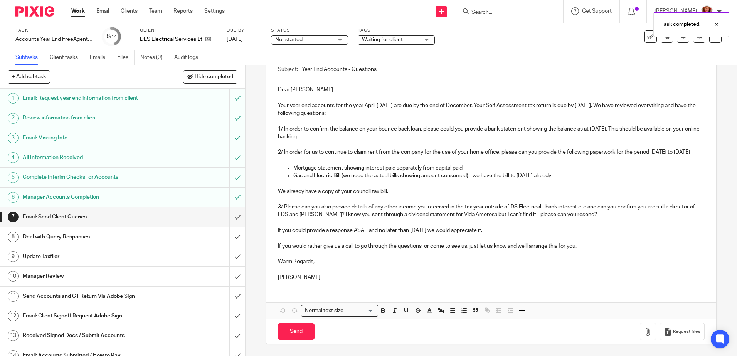
click at [289, 224] on p at bounding box center [491, 223] width 426 height 8
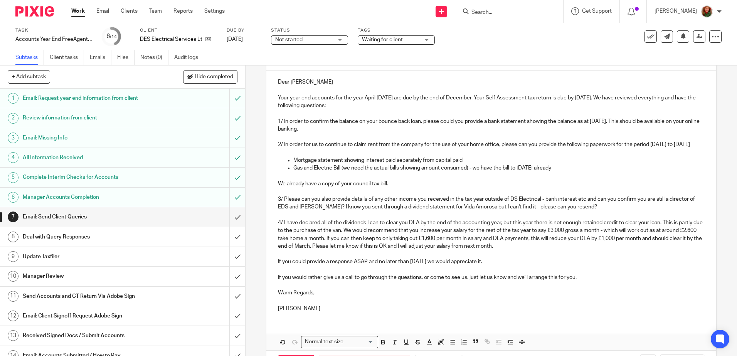
click at [553, 250] on p "4/ I have declared all of the dividends I can to clear you DLA by the end of th…" at bounding box center [491, 234] width 426 height 31
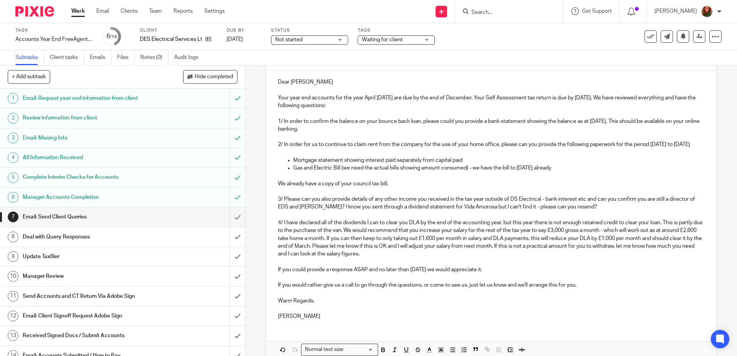
scroll to position [130, 0]
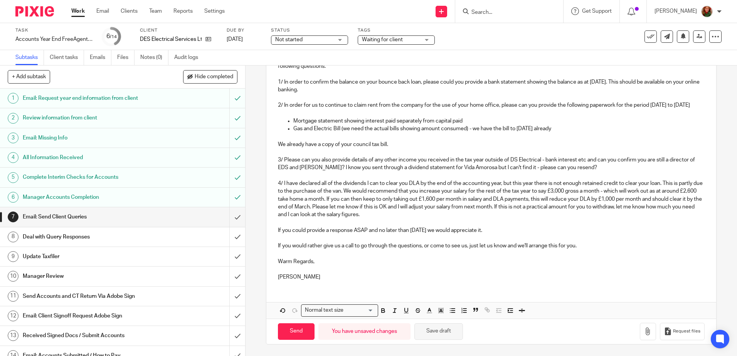
click at [442, 331] on button "Save draft" at bounding box center [438, 331] width 49 height 17
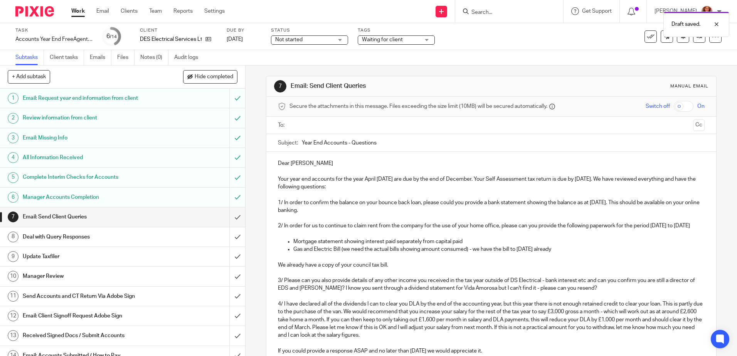
scroll to position [0, 0]
click at [338, 130] on input "text" at bounding box center [490, 126] width 397 height 9
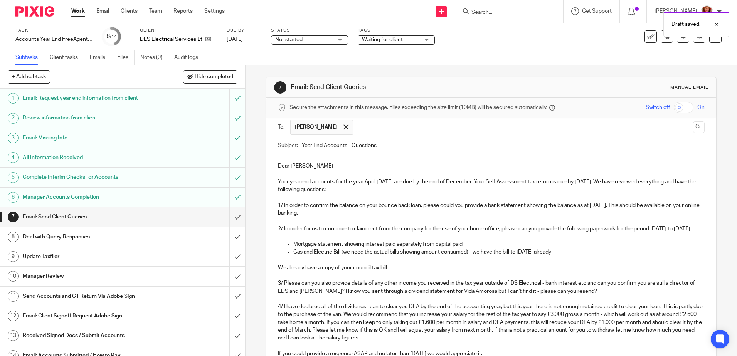
scroll to position [131, 0]
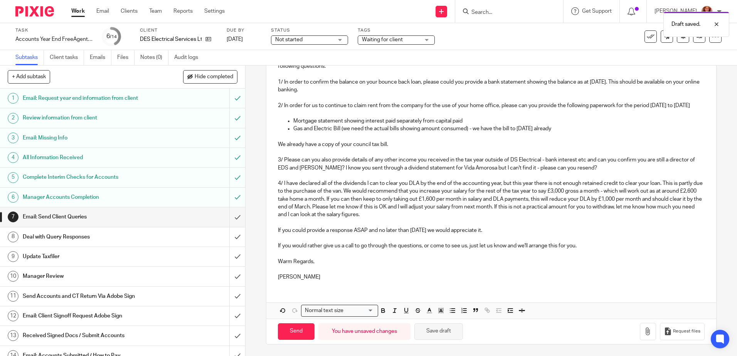
click at [438, 333] on button "Save draft" at bounding box center [438, 331] width 49 height 17
click at [299, 334] on input "Send" at bounding box center [296, 331] width 37 height 17
type input "Sent"
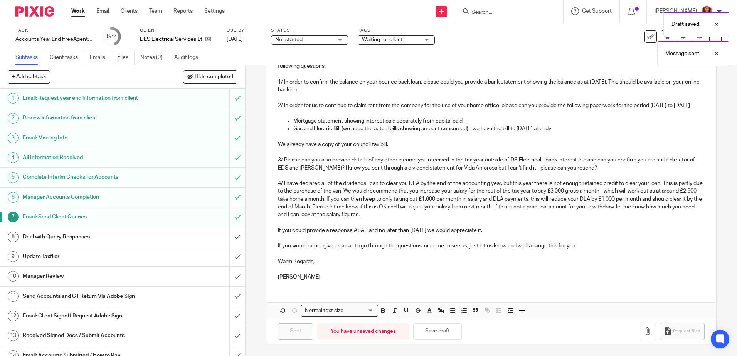
scroll to position [0, 0]
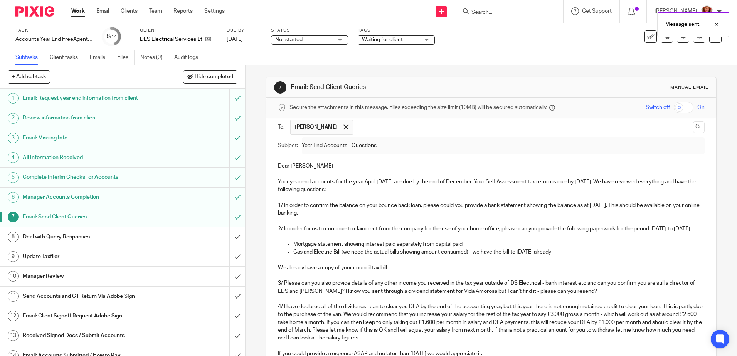
click at [76, 10] on link "Work" at bounding box center [77, 11] width 13 height 8
